Goal: Find contact information: Find contact information

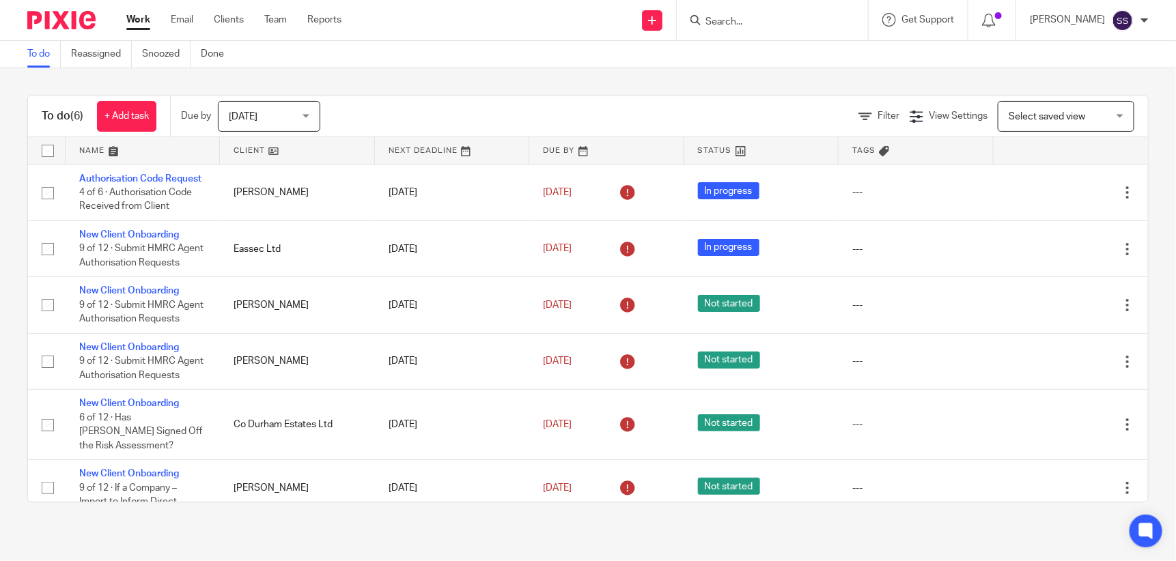
click at [730, 17] on input "Search" at bounding box center [765, 22] width 123 height 12
type input "rvvc"
click at [764, 45] on link at bounding box center [817, 58] width 231 height 31
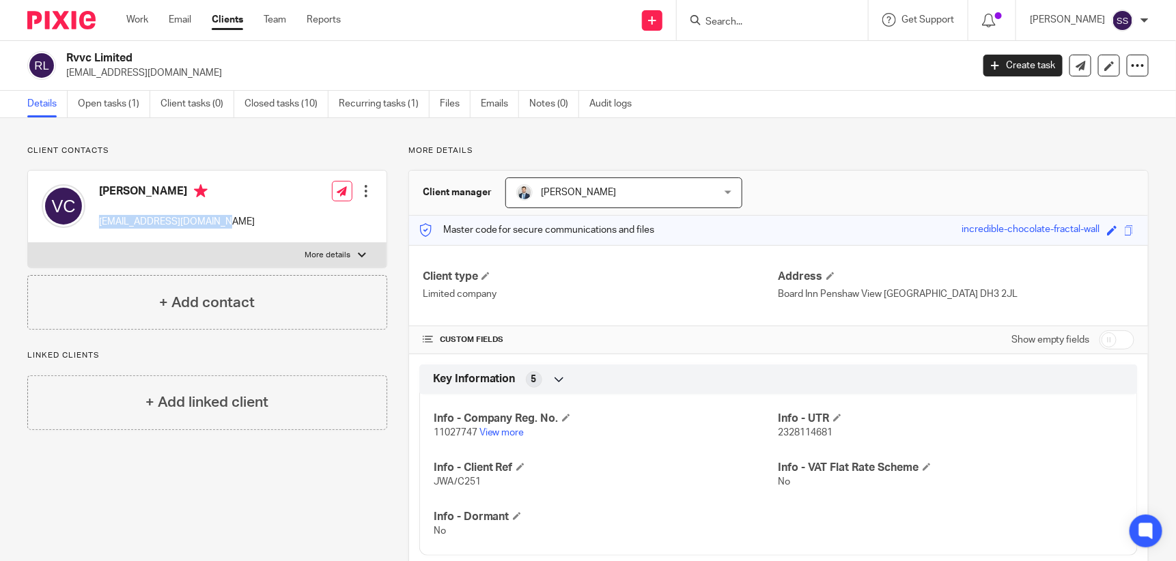
drag, startPoint x: 97, startPoint y: 220, endPoint x: 227, endPoint y: 225, distance: 129.9
click at [227, 225] on div "Virginio Ciliberti virginiociliberti@me.com Edit contact Create client from con…" at bounding box center [207, 207] width 359 height 72
drag, startPoint x: 227, startPoint y: 225, endPoint x: 193, endPoint y: 221, distance: 34.4
copy p "virginiociliberti@me.com"
click at [735, 22] on input "Search" at bounding box center [765, 22] width 123 height 12
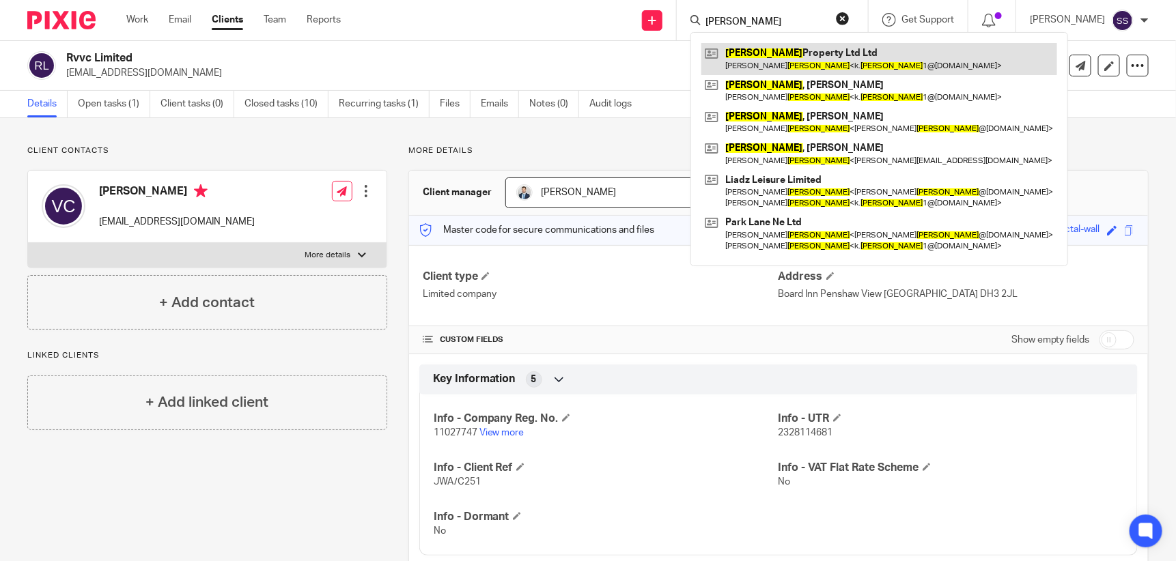
type input "dickman"
click at [771, 48] on link at bounding box center [880, 58] width 356 height 31
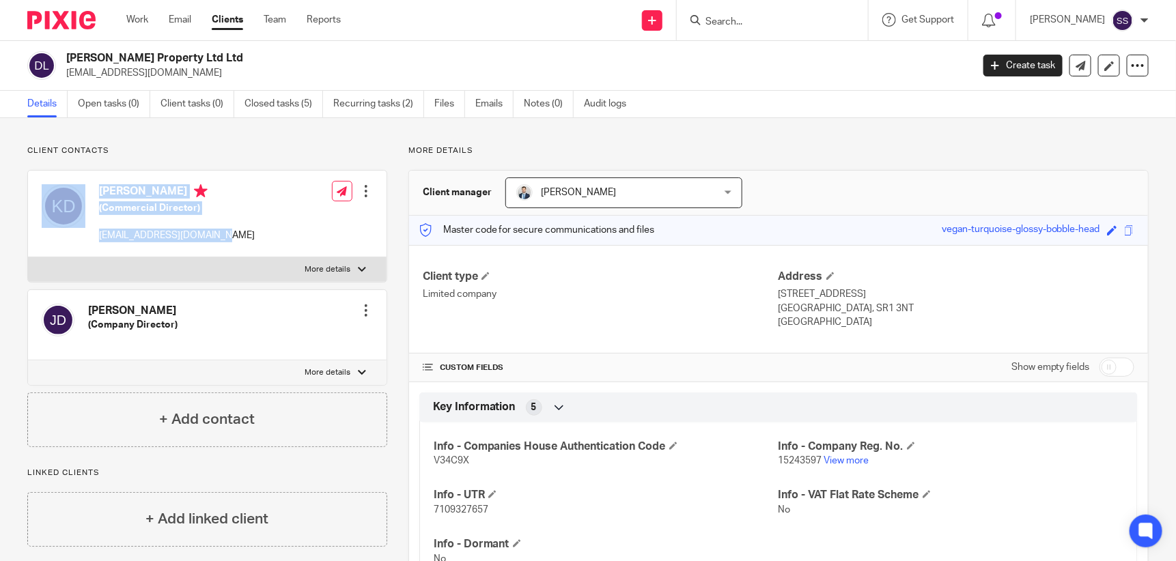
drag, startPoint x: 89, startPoint y: 236, endPoint x: 217, endPoint y: 245, distance: 128.0
click at [217, 245] on div "Karen Dickman (Commercial Director) k.dickman1@hotmail.co.uk Edit contact Creat…" at bounding box center [207, 214] width 359 height 87
drag, startPoint x: 217, startPoint y: 245, endPoint x: 226, endPoint y: 241, distance: 10.4
click at [226, 241] on div "Karen Dickman (Commercial Director) k.dickman1@hotmail.co.uk Edit contact Creat…" at bounding box center [207, 214] width 359 height 87
click at [220, 239] on div "Karen Dickman (Commercial Director) k.dickman1@hotmail.co.uk Edit contact Creat…" at bounding box center [207, 214] width 359 height 87
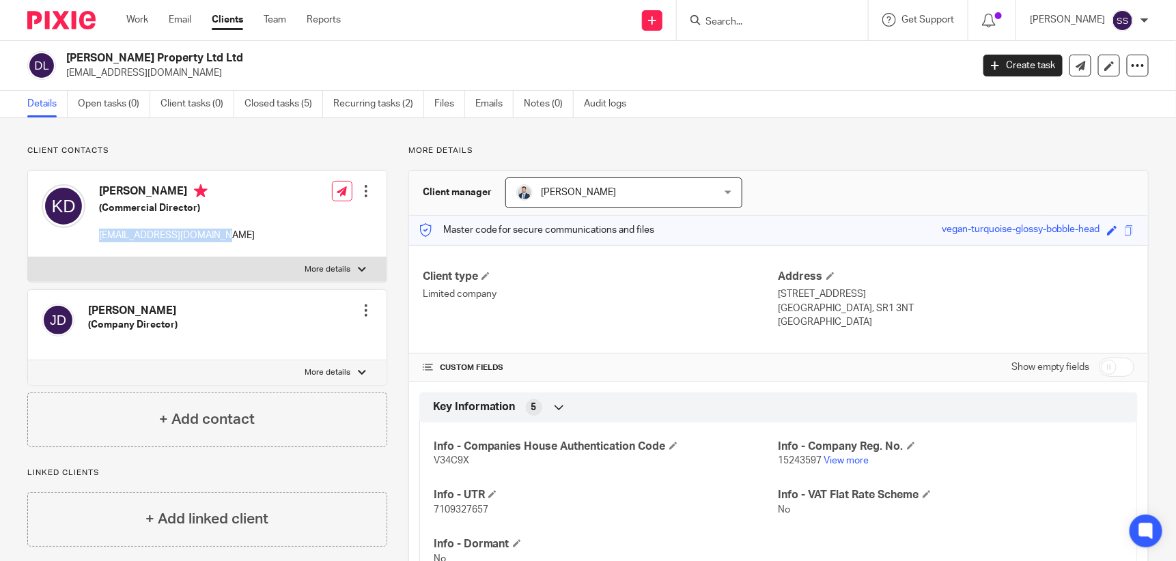
drag, startPoint x: 218, startPoint y: 238, endPoint x: 93, endPoint y: 240, distance: 125.0
click at [93, 240] on div "Karen Dickman (Commercial Director) k.dickman1@hotmail.co.uk Edit contact Creat…" at bounding box center [207, 214] width 359 height 87
drag, startPoint x: 93, startPoint y: 240, endPoint x: 102, endPoint y: 236, distance: 10.7
copy p "k.dickman1@hotmail.co.uk"
click at [741, 14] on form at bounding box center [776, 20] width 145 height 17
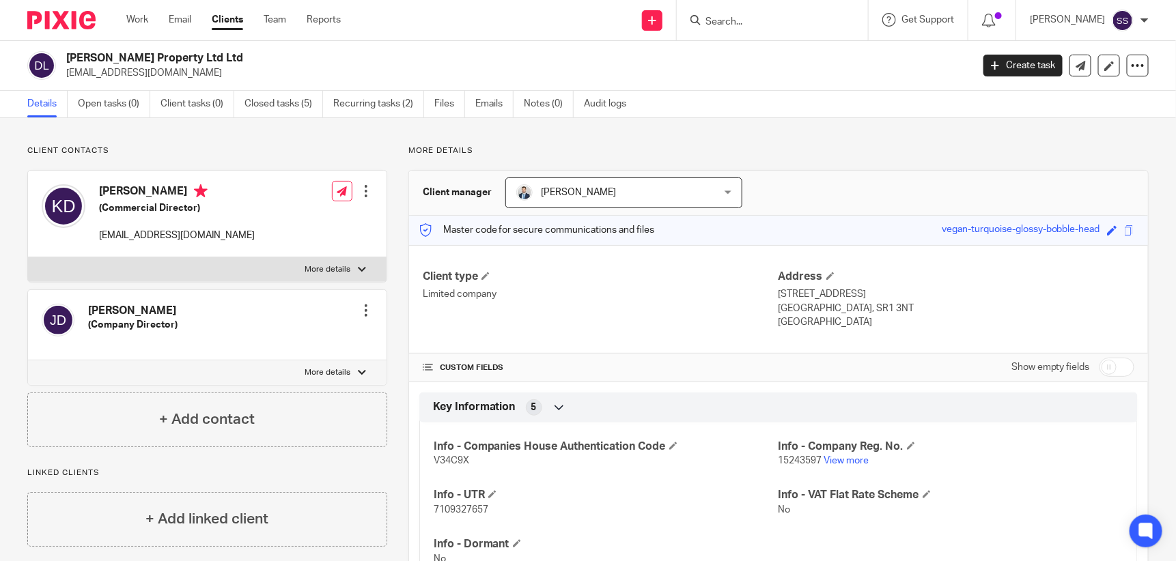
click at [737, 20] on input "Search" at bounding box center [765, 22] width 123 height 12
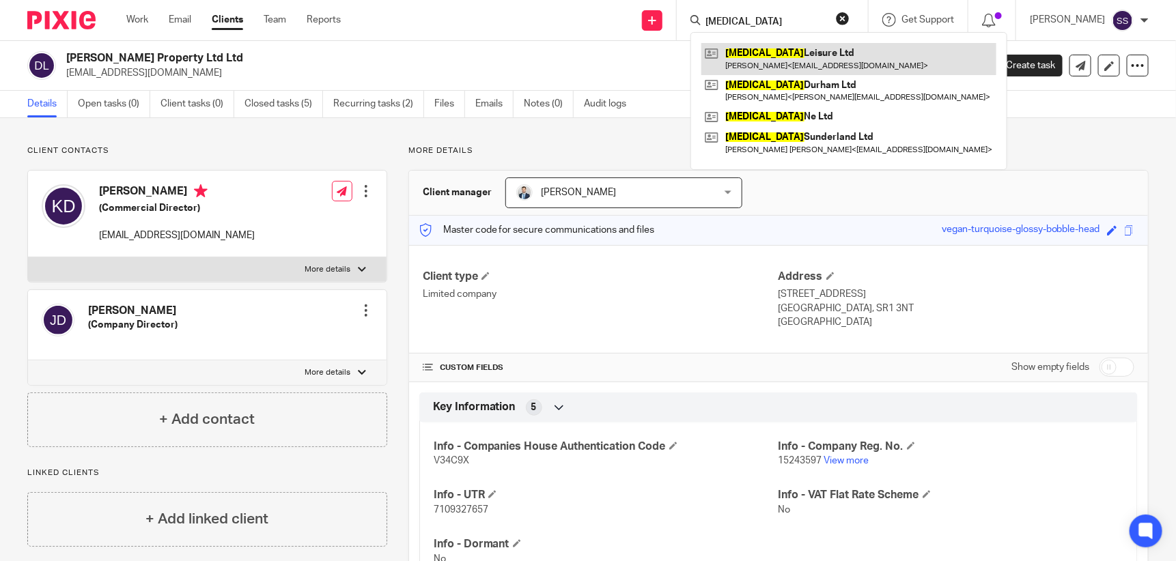
type input "gastro"
click at [769, 53] on link at bounding box center [849, 58] width 295 height 31
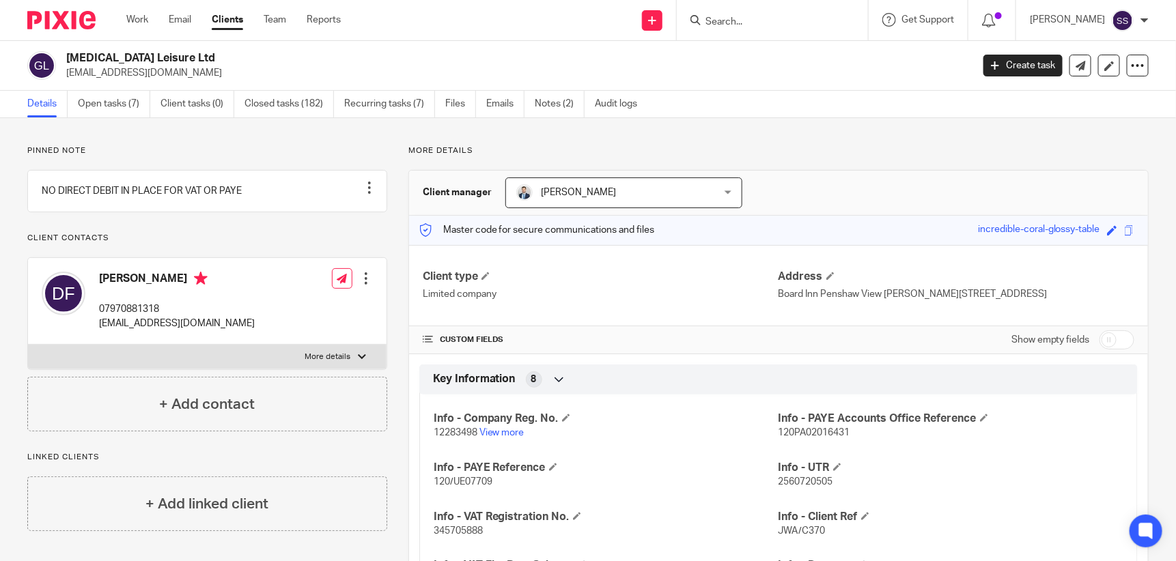
drag, startPoint x: 97, startPoint y: 322, endPoint x: 247, endPoint y: 327, distance: 149.7
click at [247, 327] on div "Domenico Fanelli 07970881318 domenico.fanelli1971@gmail.com Edit contact Create…" at bounding box center [207, 301] width 359 height 87
drag, startPoint x: 247, startPoint y: 327, endPoint x: 235, endPoint y: 323, distance: 12.3
copy p "domenico.fanelli1971@gmail.com"
click at [752, 19] on input "Search" at bounding box center [765, 22] width 123 height 12
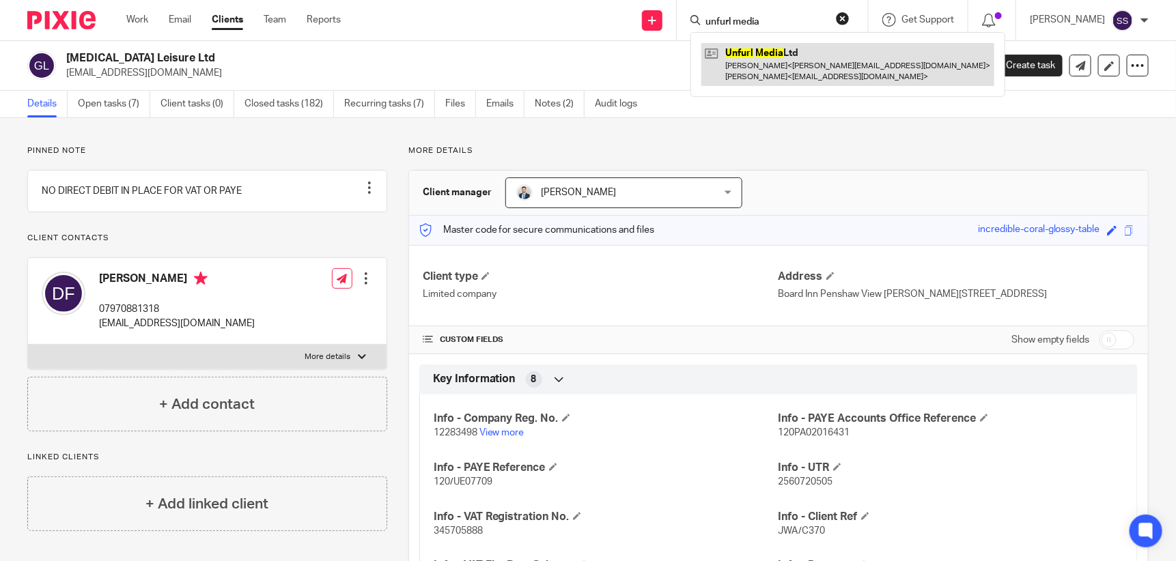
type input "unfurl media"
click at [784, 53] on link at bounding box center [848, 64] width 293 height 42
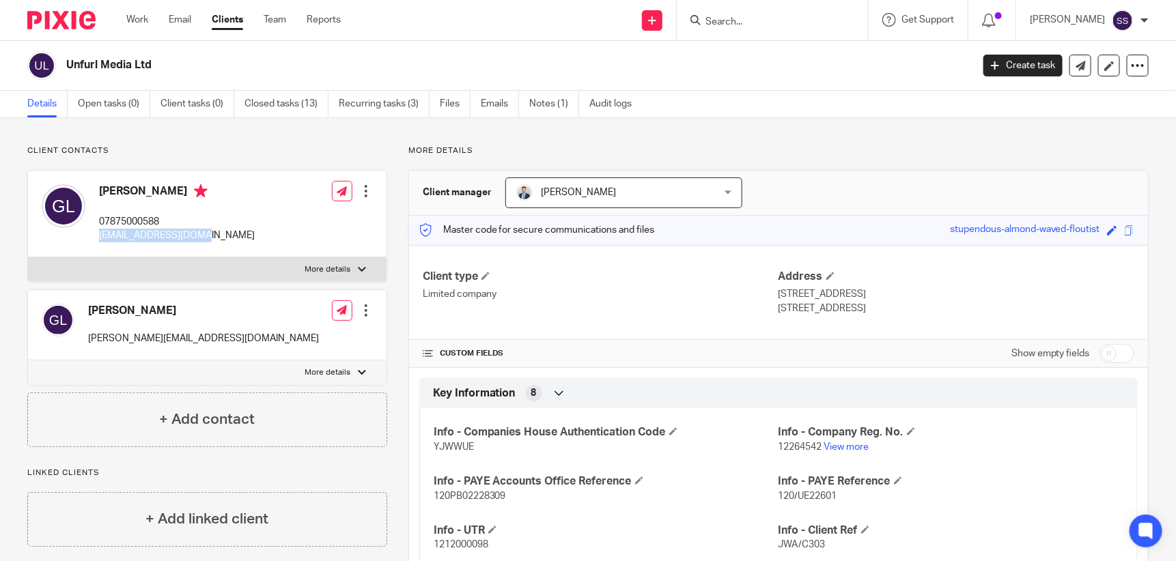
drag, startPoint x: 100, startPoint y: 234, endPoint x: 199, endPoint y: 236, distance: 99.7
click at [199, 236] on p "[EMAIL_ADDRESS][DOMAIN_NAME]" at bounding box center [177, 236] width 156 height 14
drag, startPoint x: 199, startPoint y: 236, endPoint x: 189, endPoint y: 234, distance: 10.3
click at [189, 234] on p "[EMAIL_ADDRESS][DOMAIN_NAME]" at bounding box center [177, 236] width 156 height 14
copy p "[EMAIL_ADDRESS][DOMAIN_NAME]"
